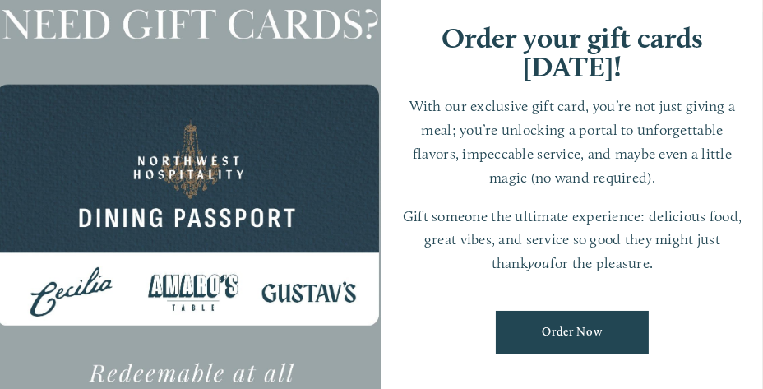
scroll to position [34, 0]
click at [151, 101] on div at bounding box center [191, 194] width 382 height 670
click at [244, 333] on div at bounding box center [191, 194] width 382 height 670
click at [750, 2] on div "Order your gift cards [DATE]! With our exclusive gift card, you’re not just giv…" at bounding box center [573, 194] width 382 height 670
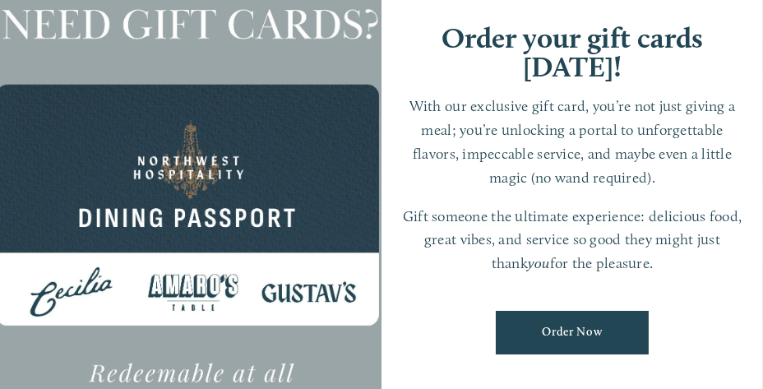
click at [271, 341] on div at bounding box center [191, 194] width 382 height 670
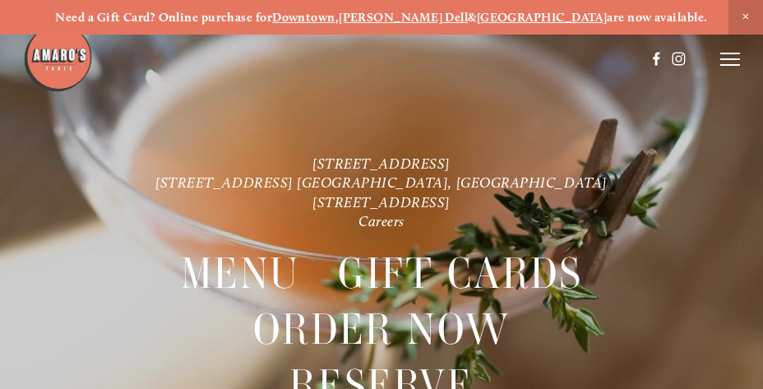
click at [726, 63] on icon at bounding box center [731, 59] width 20 height 15
click at [604, 59] on span "Reserve" at bounding box center [620, 59] width 38 height 14
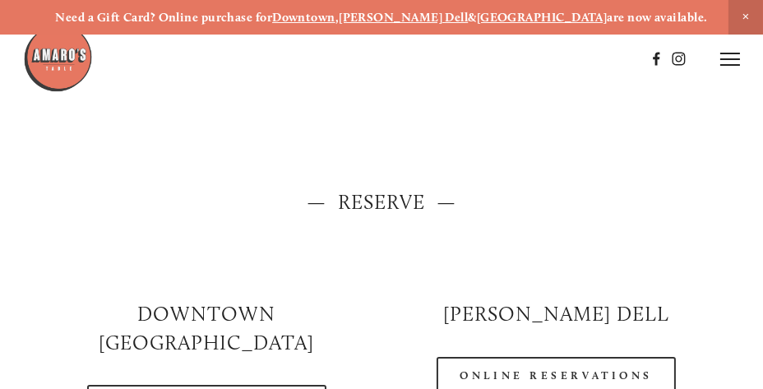
click at [258, 316] on h2 "Downtown [GEOGRAPHIC_DATA]" at bounding box center [207, 328] width 322 height 57
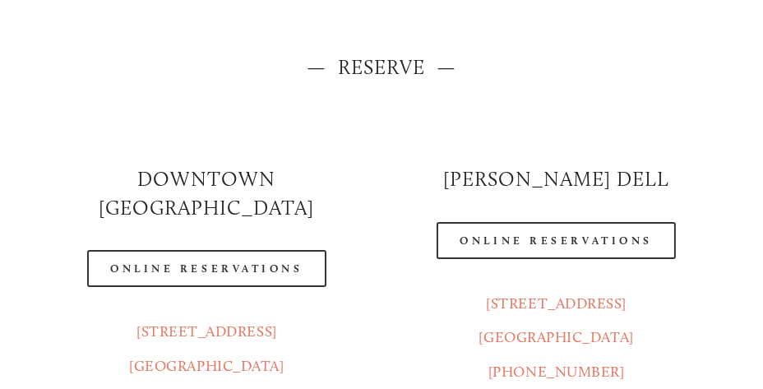
scroll to position [137, 0]
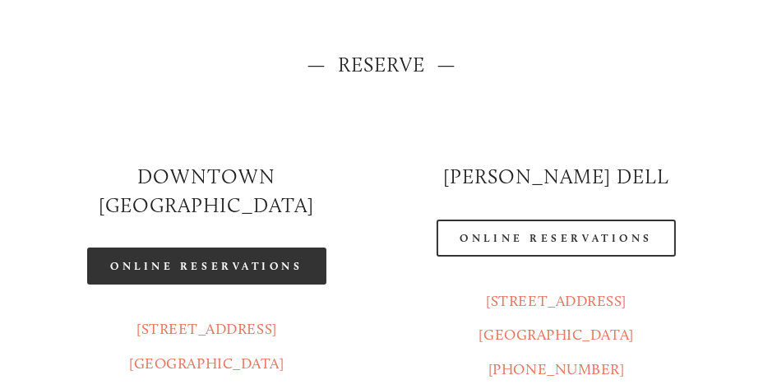
click at [276, 248] on link "Online Reservations" at bounding box center [206, 266] width 239 height 37
